Goal: Transaction & Acquisition: Purchase product/service

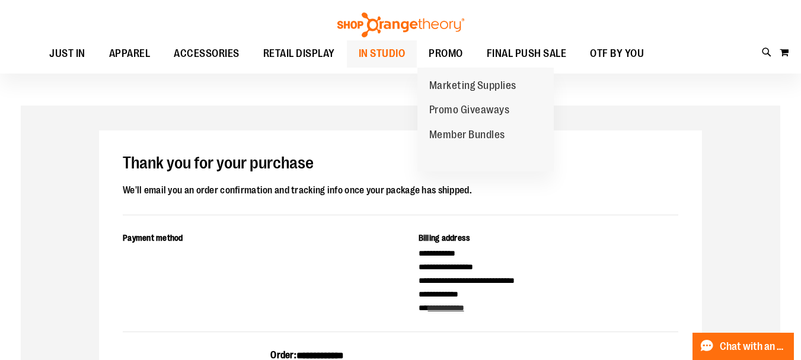
scroll to position [25, 0]
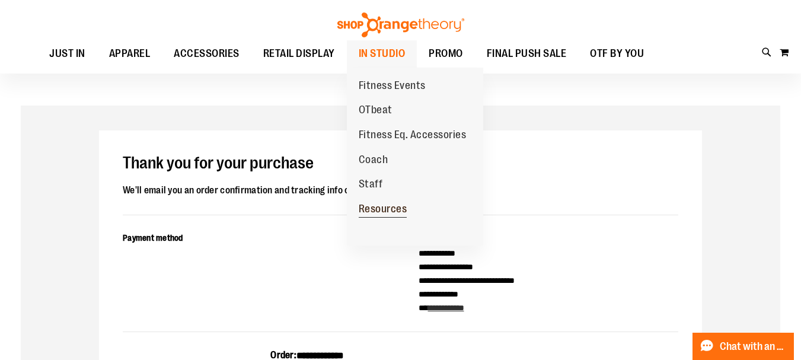
click at [381, 205] on span "Resources" at bounding box center [383, 210] width 49 height 15
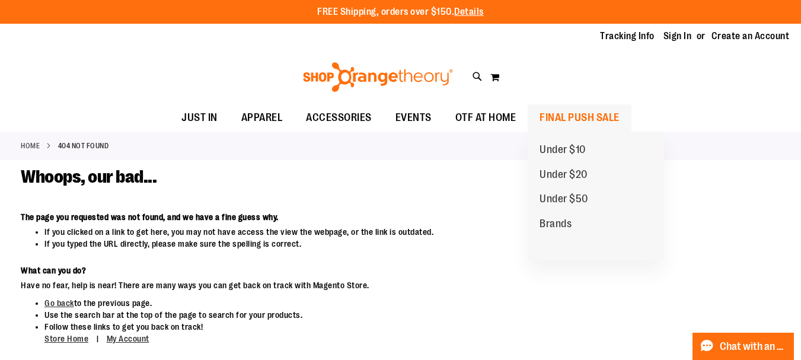
click at [582, 114] on span "FINAL PUSH SALE" at bounding box center [580, 117] width 80 height 27
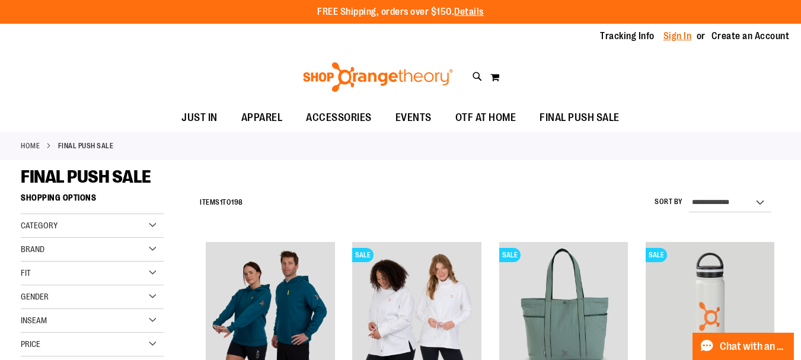
click at [679, 36] on link "Sign In" at bounding box center [677, 36] width 28 height 13
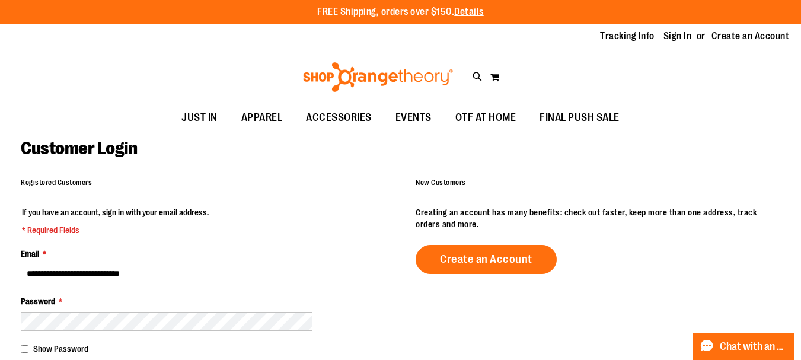
type input "**********"
click at [384, 326] on div "Password *" at bounding box center [203, 313] width 365 height 36
click at [344, 313] on div "Password *" at bounding box center [203, 313] width 365 height 36
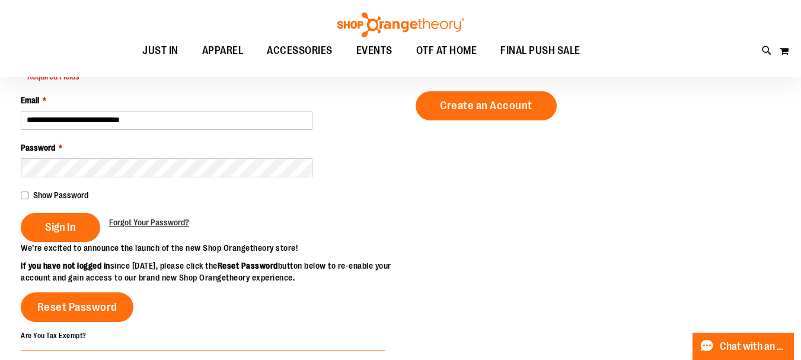
scroll to position [165, 0]
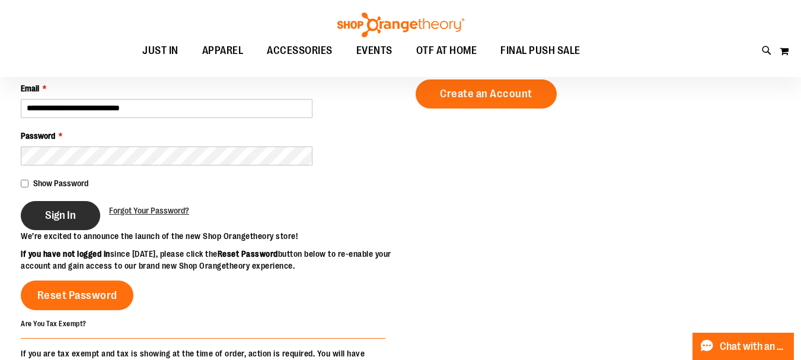
click at [81, 214] on button "Sign In" at bounding box center [60, 215] width 79 height 29
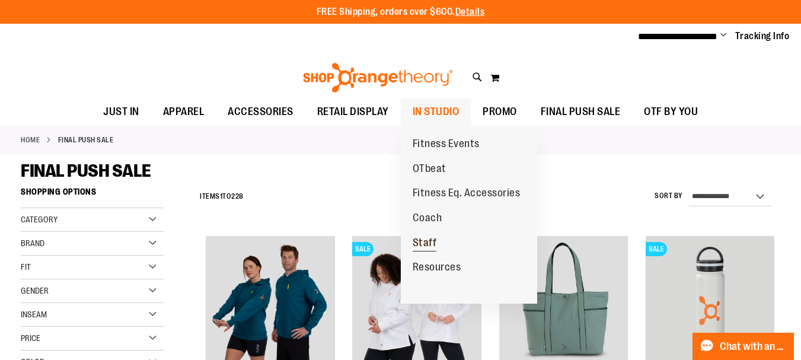
click at [430, 244] on span "Staff" at bounding box center [425, 244] width 24 height 15
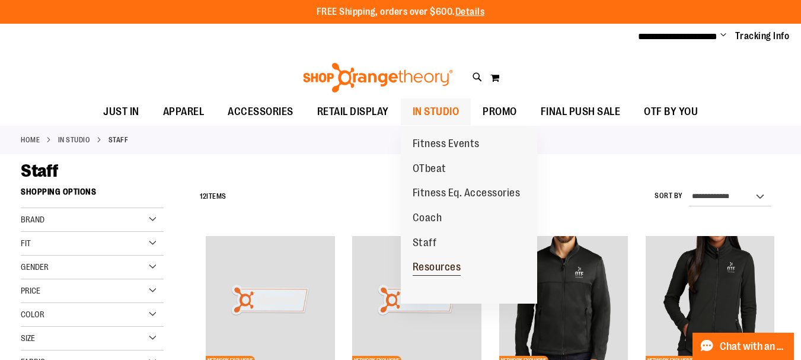
click at [437, 261] on span "Resources" at bounding box center [437, 268] width 49 height 15
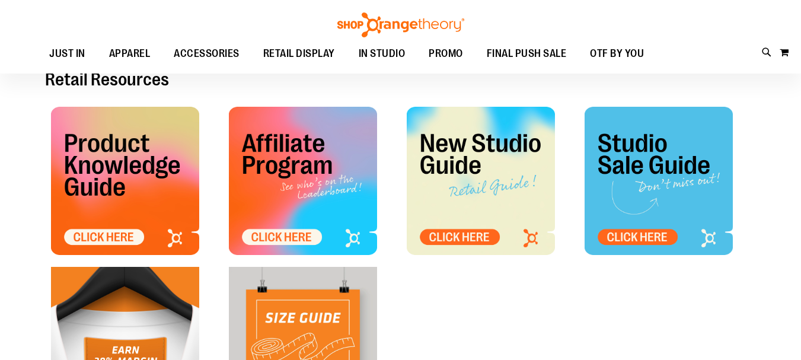
scroll to position [106, 0]
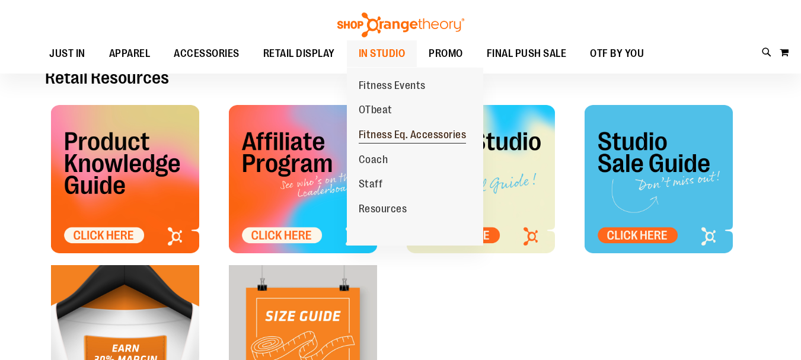
click at [399, 136] on span "Fitness Eq. Accessories" at bounding box center [413, 136] width 108 height 15
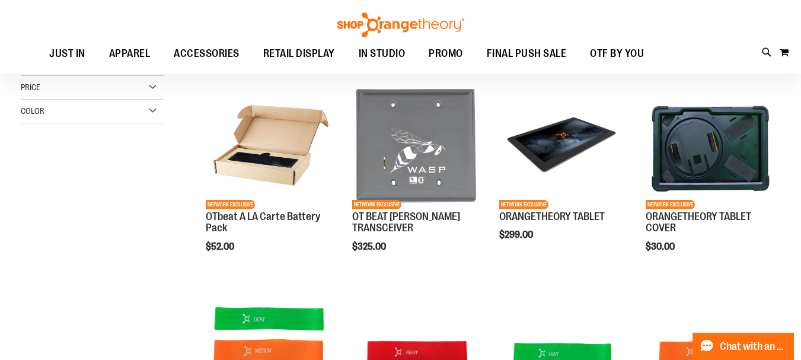
scroll to position [152, 0]
